Goal: Task Accomplishment & Management: Complete application form

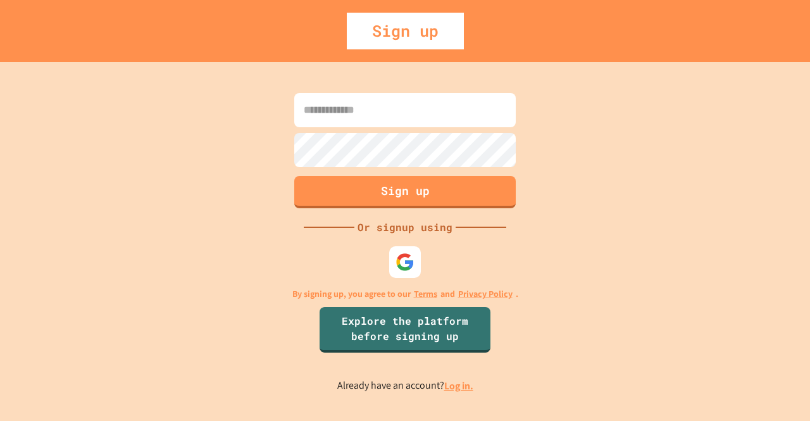
click at [390, 114] on input at bounding box center [404, 110] width 221 height 34
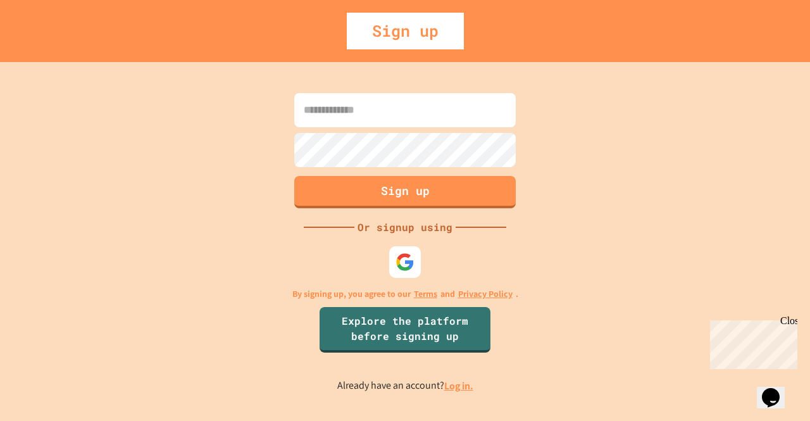
type input "*"
click at [376, 259] on div "Sign up Or signup using By signing up, you agree to our Terms and Privacy Polic…" at bounding box center [405, 241] width 810 height 359
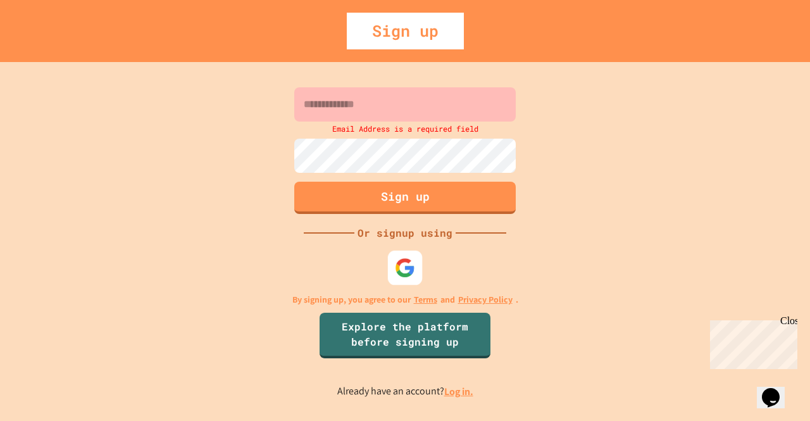
click at [401, 260] on img at bounding box center [405, 267] width 21 height 21
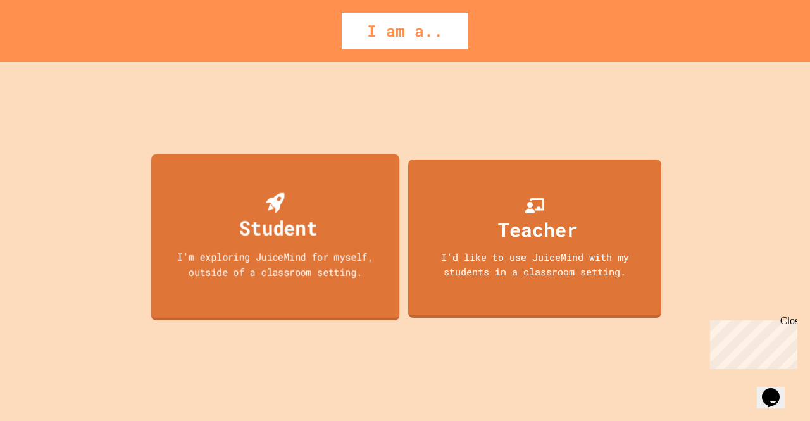
click at [369, 273] on div "I'm exploring JuiceMind for myself, outside of a classroom setting." at bounding box center [274, 264] width 223 height 30
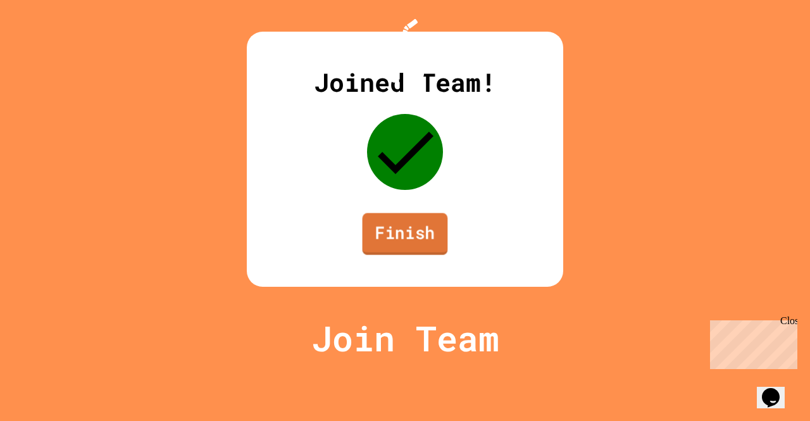
click at [425, 255] on link "Finish" at bounding box center [404, 234] width 85 height 42
